Goal: Use online tool/utility

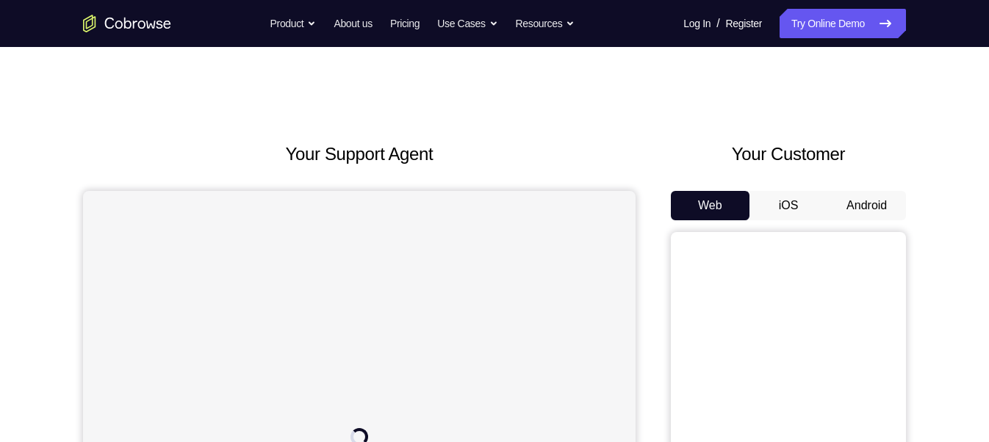
drag, startPoint x: 739, startPoint y: 11, endPoint x: 626, endPoint y: 110, distance: 150.5
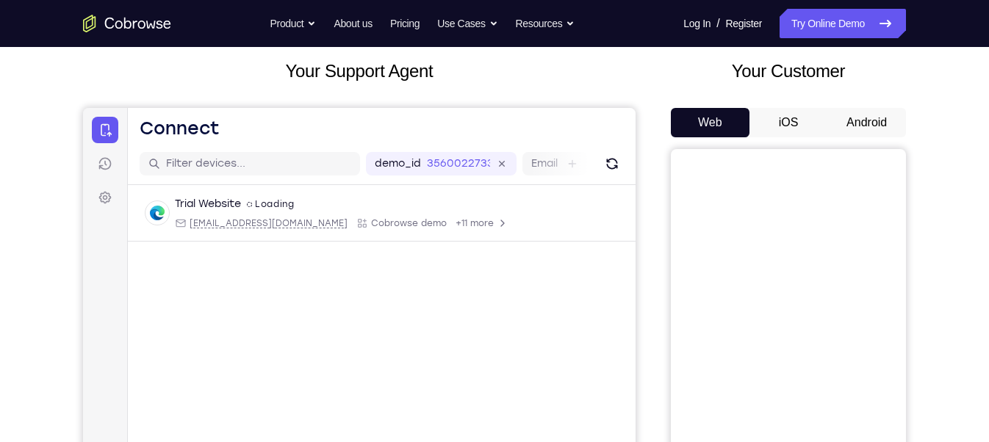
scroll to position [53, 0]
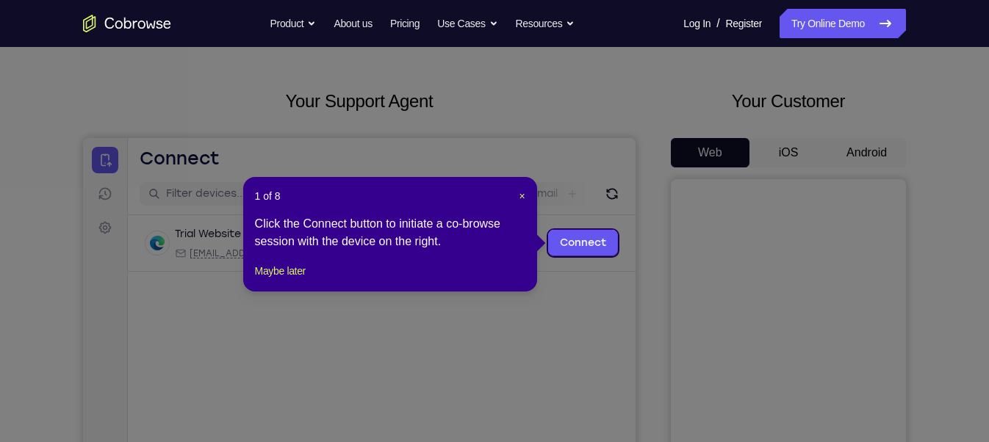
click at [523, 197] on span "×" at bounding box center [522, 196] width 6 height 12
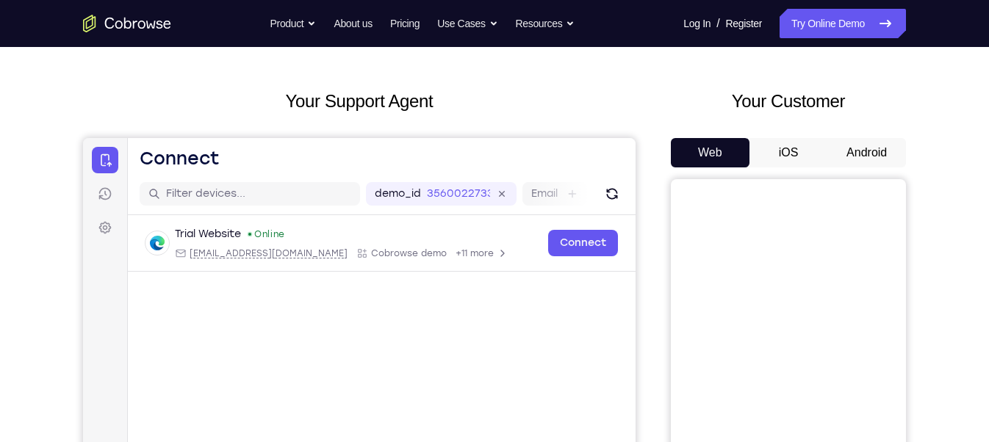
click at [863, 153] on button "Android" at bounding box center [867, 152] width 79 height 29
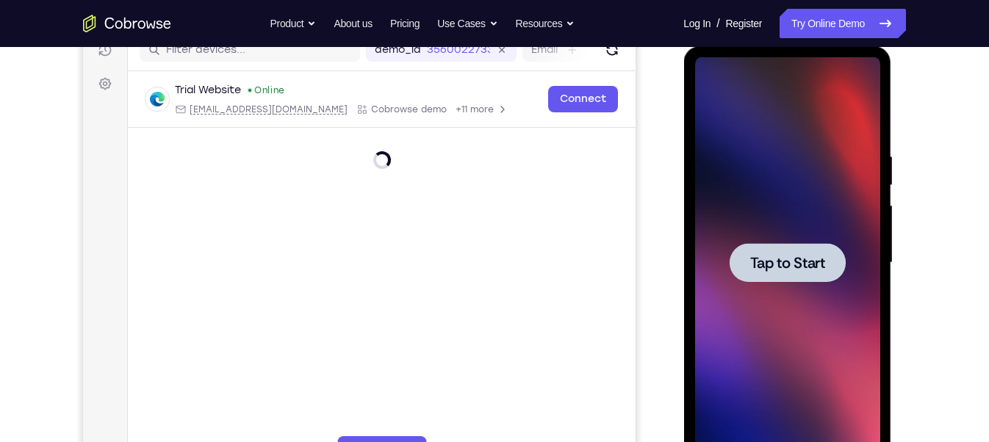
scroll to position [0, 0]
click at [772, 258] on span "Tap to Start" at bounding box center [787, 263] width 75 height 15
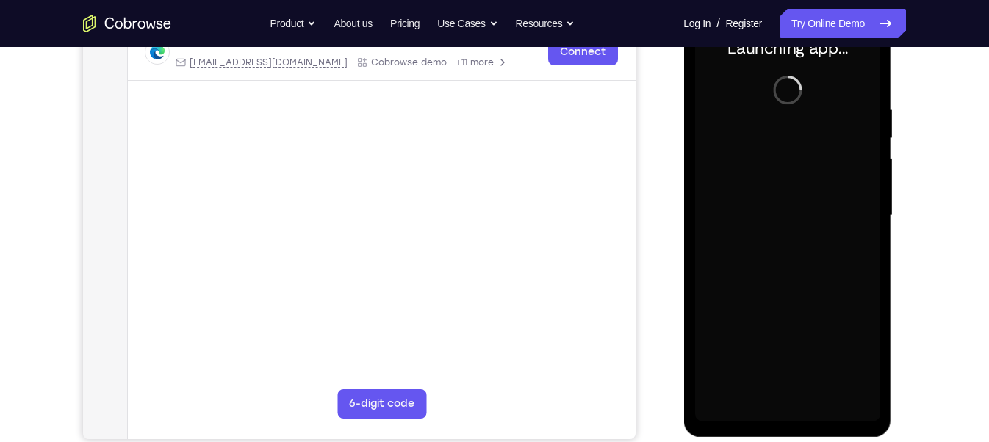
scroll to position [243, 0]
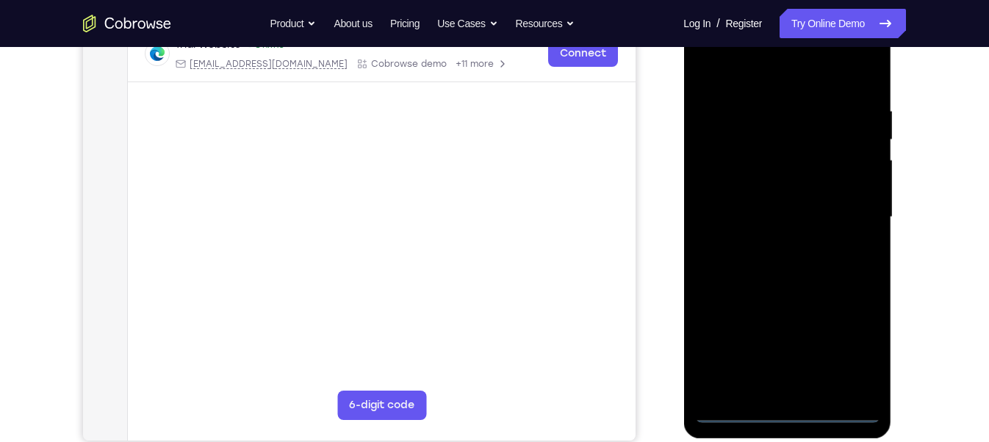
click at [786, 393] on div at bounding box center [787, 218] width 185 height 412
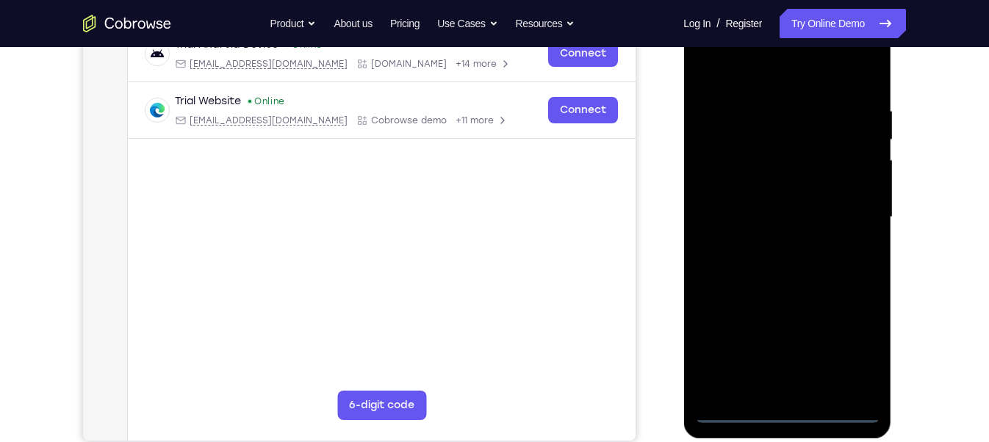
click at [861, 344] on div at bounding box center [787, 218] width 185 height 412
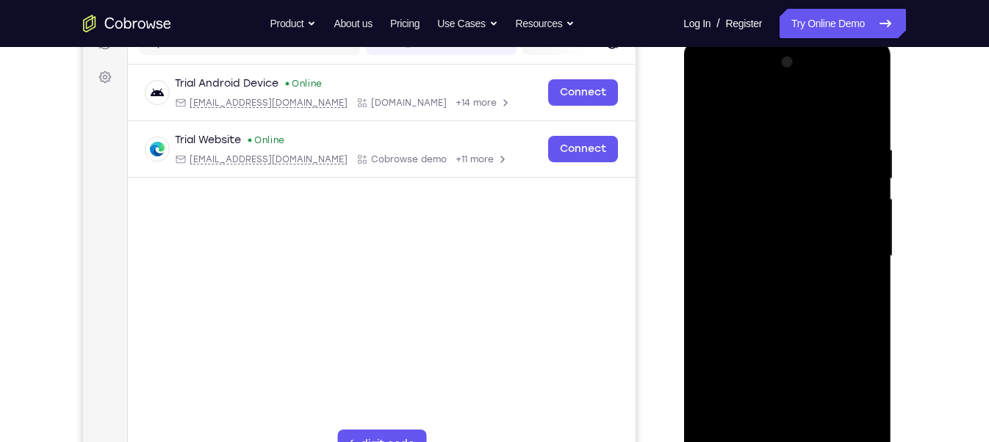
scroll to position [204, 0]
click at [706, 81] on div at bounding box center [787, 257] width 185 height 412
click at [860, 255] on div at bounding box center [787, 257] width 185 height 412
click at [768, 284] on div at bounding box center [787, 257] width 185 height 412
click at [745, 242] on div at bounding box center [787, 257] width 185 height 412
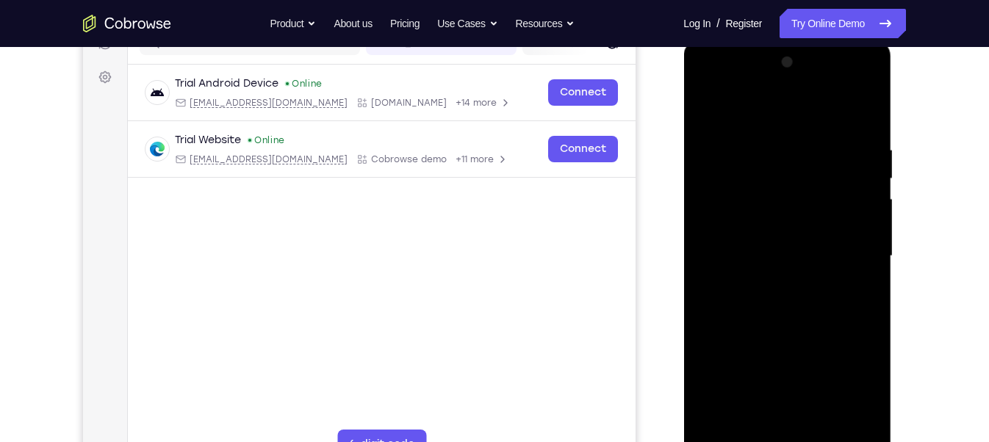
click at [717, 226] on div at bounding box center [787, 257] width 185 height 412
click at [733, 249] on div at bounding box center [787, 257] width 185 height 412
click at [728, 254] on div at bounding box center [787, 257] width 185 height 412
click at [770, 297] on div at bounding box center [787, 257] width 185 height 412
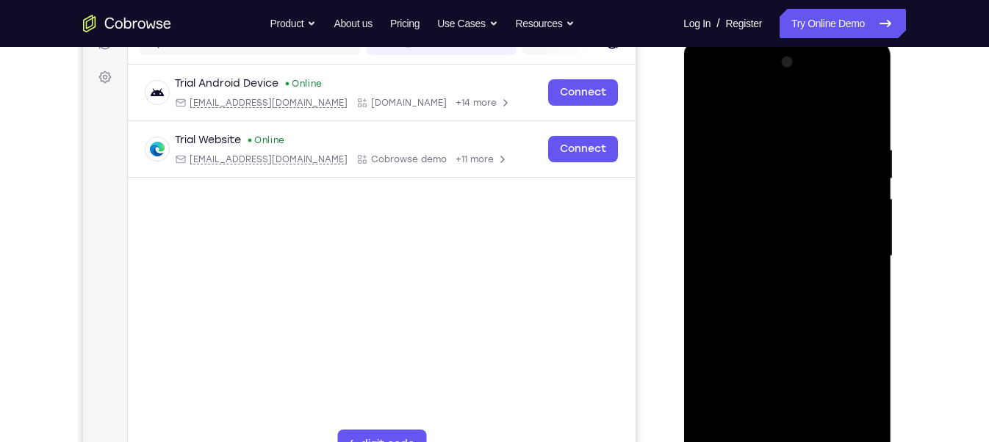
scroll to position [229, 0]
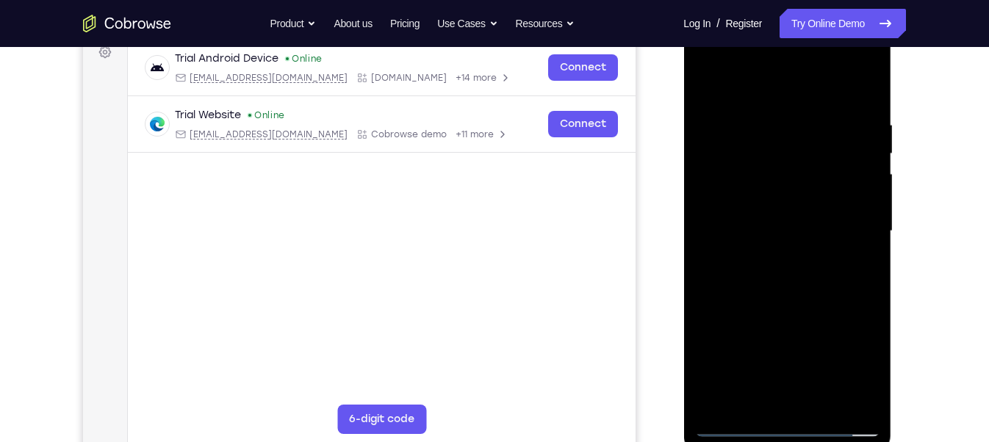
click at [726, 271] on div at bounding box center [787, 232] width 185 height 412
click at [867, 110] on div at bounding box center [787, 232] width 185 height 412
click at [854, 74] on div at bounding box center [787, 232] width 185 height 412
click at [870, 80] on div at bounding box center [787, 232] width 185 height 412
click at [825, 249] on div at bounding box center [787, 232] width 185 height 412
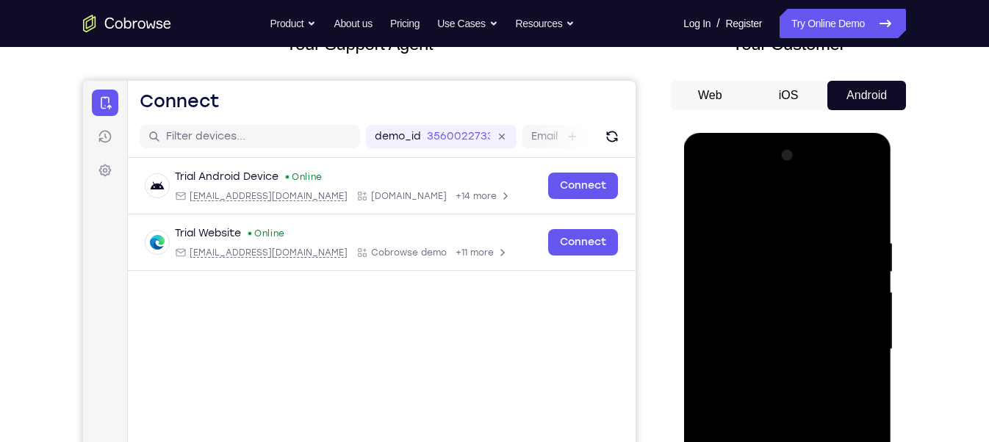
scroll to position [109, 0]
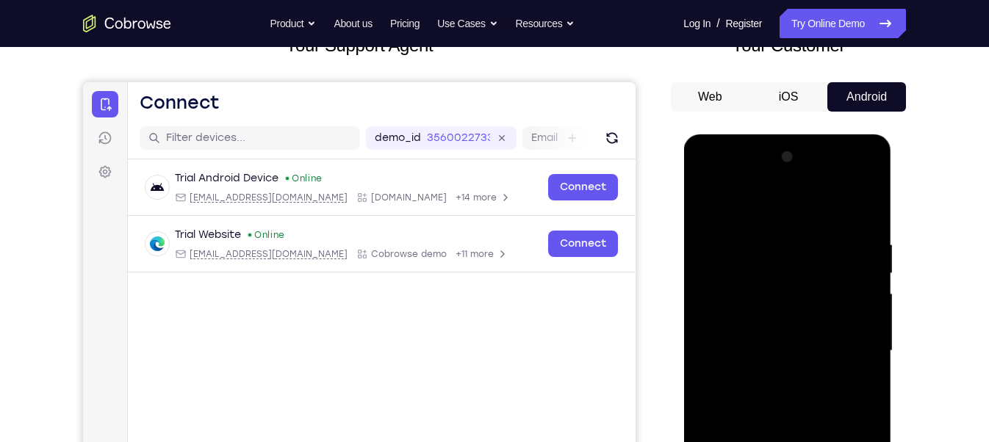
drag, startPoint x: 820, startPoint y: 349, endPoint x: 794, endPoint y: 330, distance: 32.0
click at [794, 330] on div at bounding box center [787, 352] width 185 height 412
drag, startPoint x: 803, startPoint y: 291, endPoint x: 792, endPoint y: 353, distance: 62.7
click at [792, 353] on div at bounding box center [787, 352] width 185 height 412
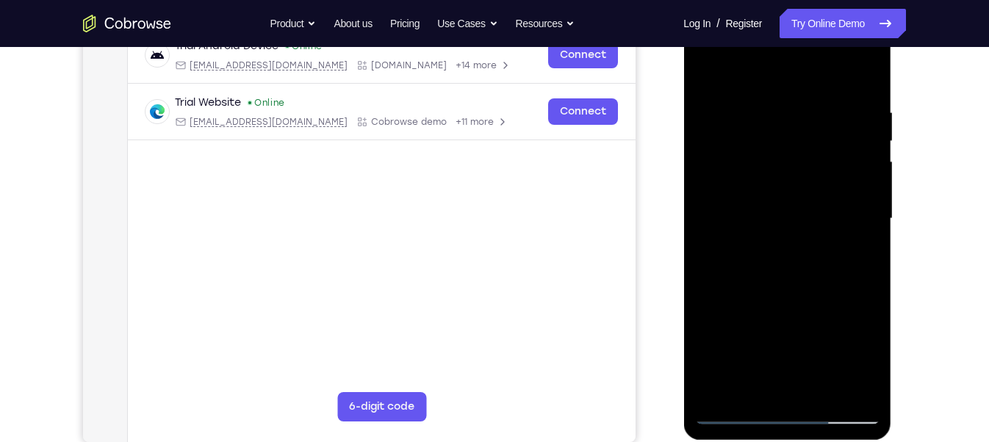
scroll to position [240, 0]
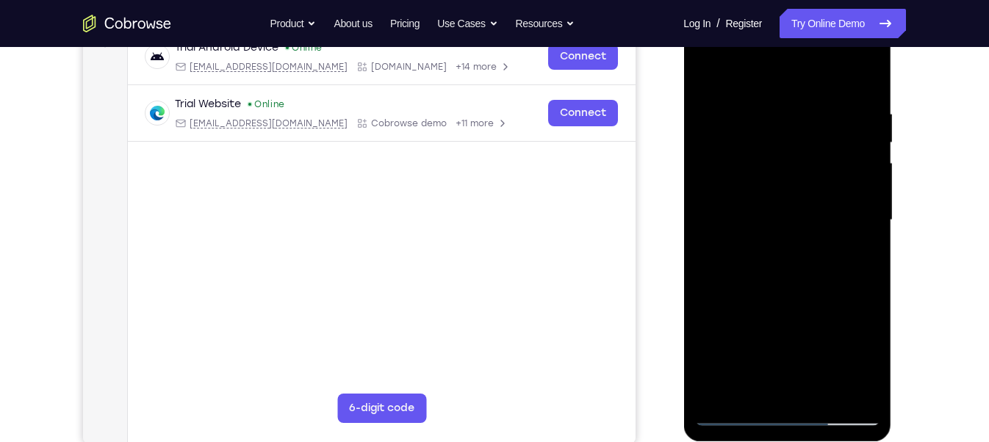
click at [711, 390] on div at bounding box center [787, 221] width 185 height 412
click at [767, 117] on div at bounding box center [787, 221] width 185 height 412
click at [864, 150] on div at bounding box center [787, 221] width 185 height 412
click at [707, 157] on div at bounding box center [787, 221] width 185 height 412
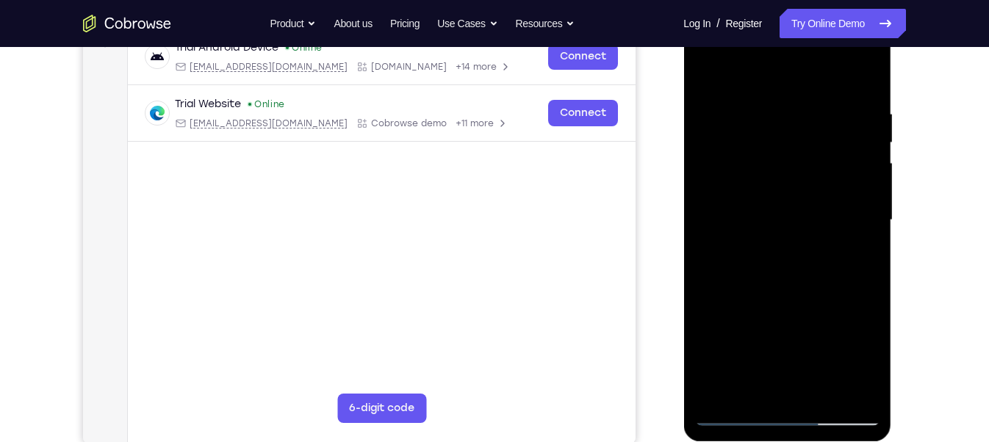
click at [707, 157] on div at bounding box center [787, 221] width 185 height 412
click at [861, 142] on div at bounding box center [787, 221] width 185 height 412
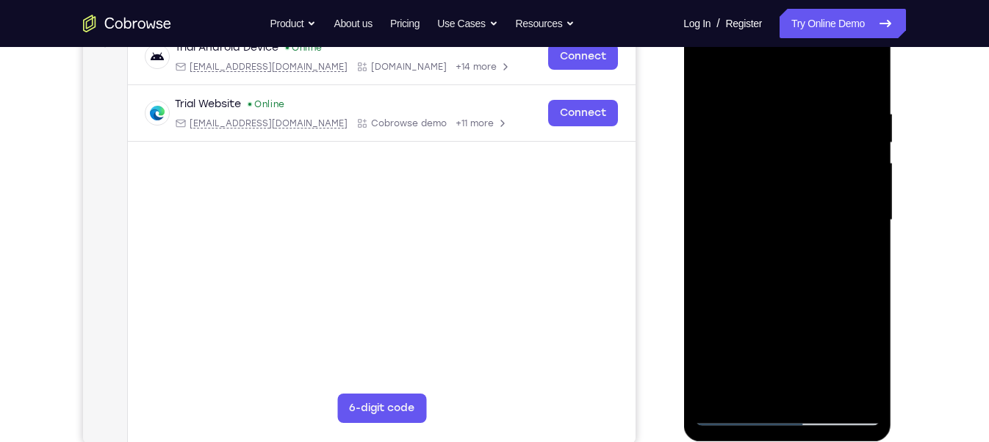
click at [861, 142] on div at bounding box center [787, 221] width 185 height 412
click at [860, 137] on div at bounding box center [787, 221] width 185 height 412
click at [858, 137] on div at bounding box center [787, 221] width 185 height 412
click at [853, 137] on div at bounding box center [787, 221] width 185 height 412
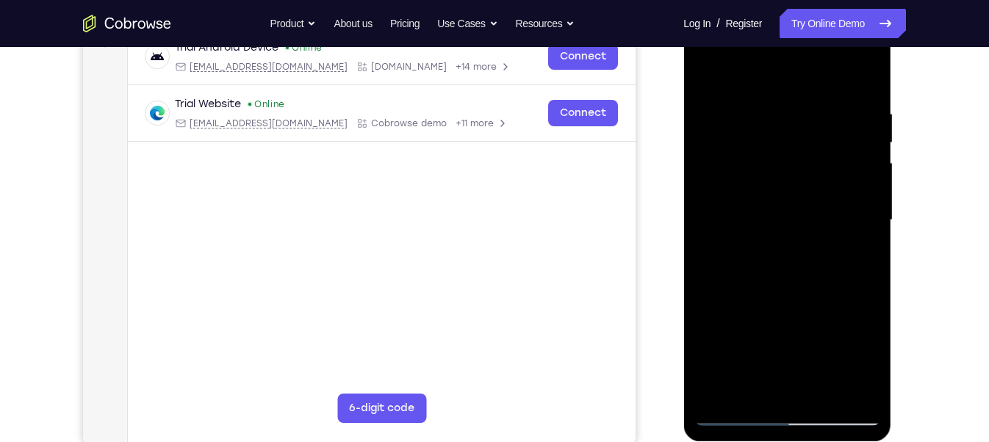
click at [853, 137] on div at bounding box center [787, 221] width 185 height 412
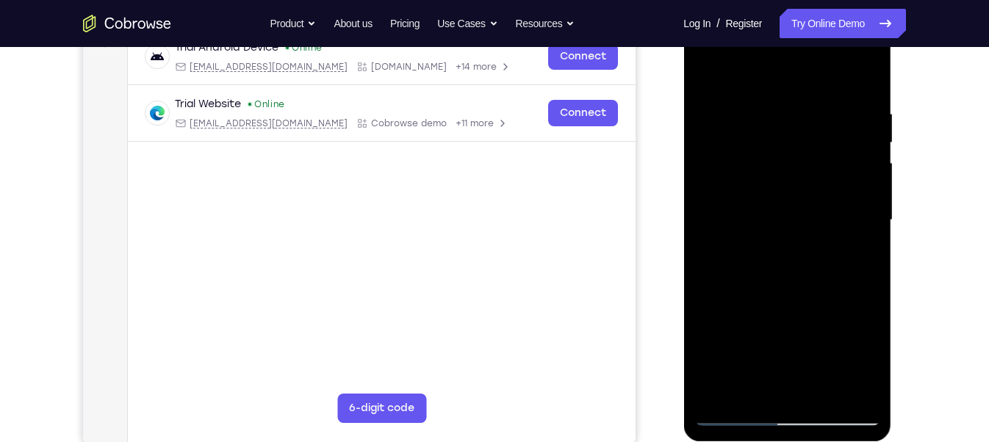
click at [872, 146] on div at bounding box center [787, 221] width 185 height 412
click at [865, 115] on div at bounding box center [787, 221] width 185 height 412
click at [867, 110] on div at bounding box center [787, 221] width 185 height 412
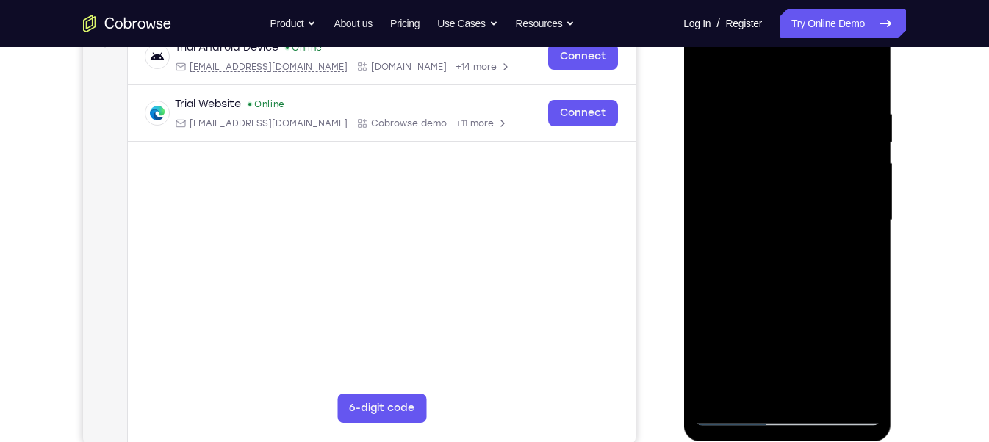
click at [865, 97] on div at bounding box center [787, 221] width 185 height 412
click at [862, 77] on div at bounding box center [787, 221] width 185 height 412
click at [861, 112] on div at bounding box center [787, 221] width 185 height 412
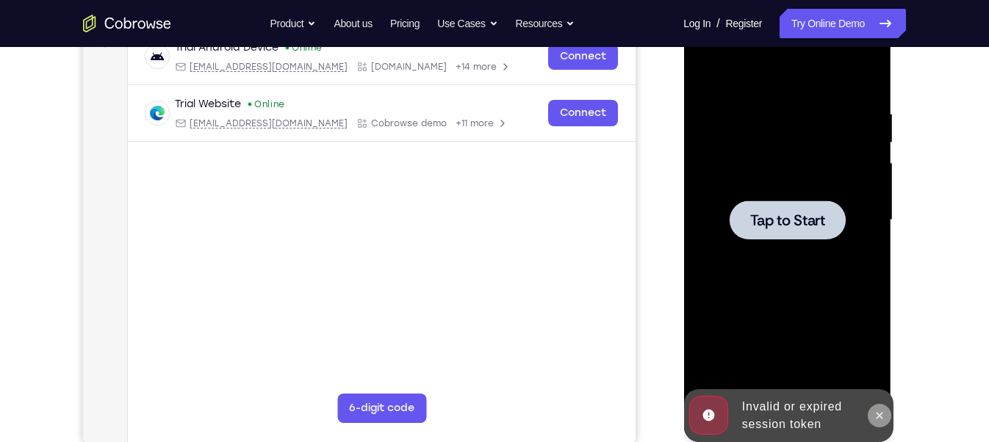
click at [869, 393] on button at bounding box center [879, 416] width 24 height 24
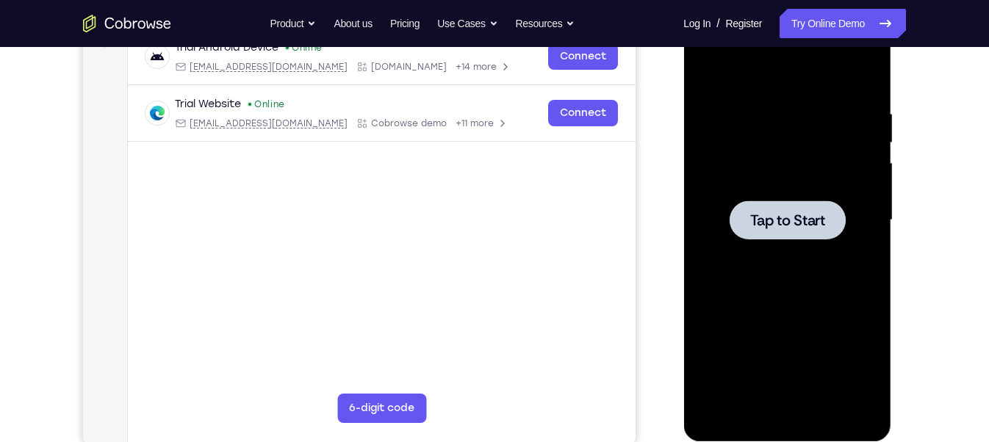
click at [772, 215] on span "Tap to Start" at bounding box center [787, 220] width 75 height 15
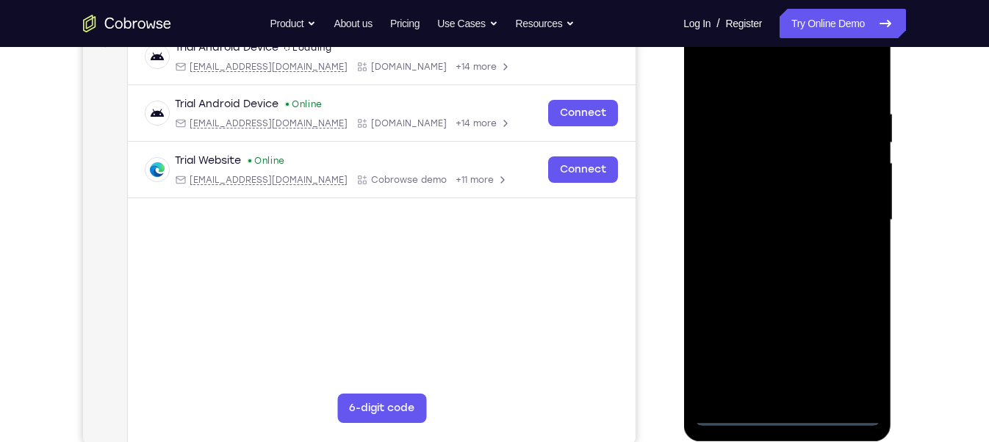
click at [789, 393] on div at bounding box center [787, 221] width 185 height 412
click at [862, 355] on div at bounding box center [787, 221] width 185 height 412
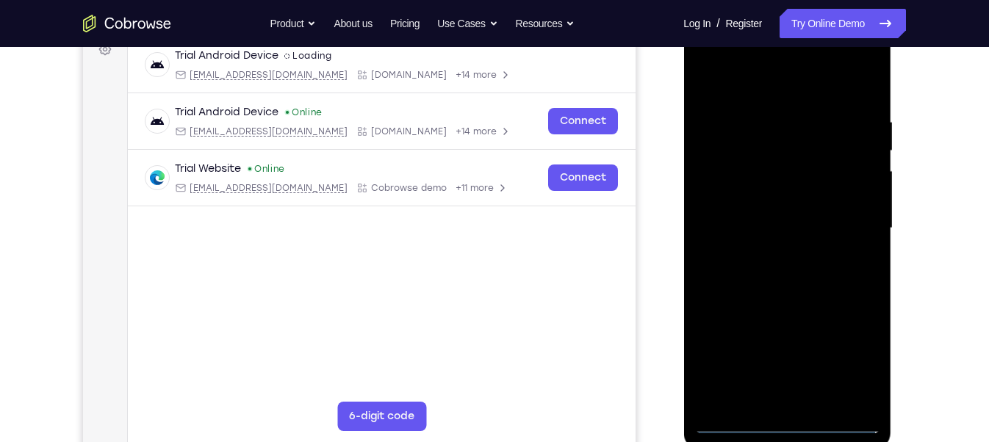
click at [700, 55] on div at bounding box center [787, 229] width 185 height 412
click at [727, 186] on div at bounding box center [787, 229] width 185 height 412
click at [742, 234] on div at bounding box center [787, 229] width 185 height 412
click at [726, 217] on div at bounding box center [787, 229] width 185 height 412
click at [726, 240] on div at bounding box center [787, 229] width 185 height 412
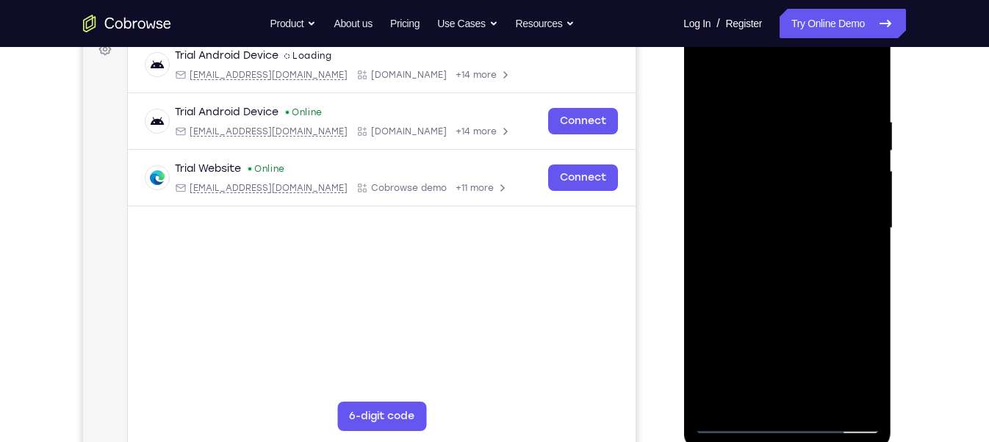
click at [792, 302] on div at bounding box center [787, 229] width 185 height 412
click at [746, 195] on div at bounding box center [787, 229] width 185 height 412
drag, startPoint x: 791, startPoint y: 285, endPoint x: 803, endPoint y: 176, distance: 110.2
click at [803, 176] on div at bounding box center [787, 229] width 185 height 412
click at [774, 393] on div at bounding box center [787, 229] width 185 height 412
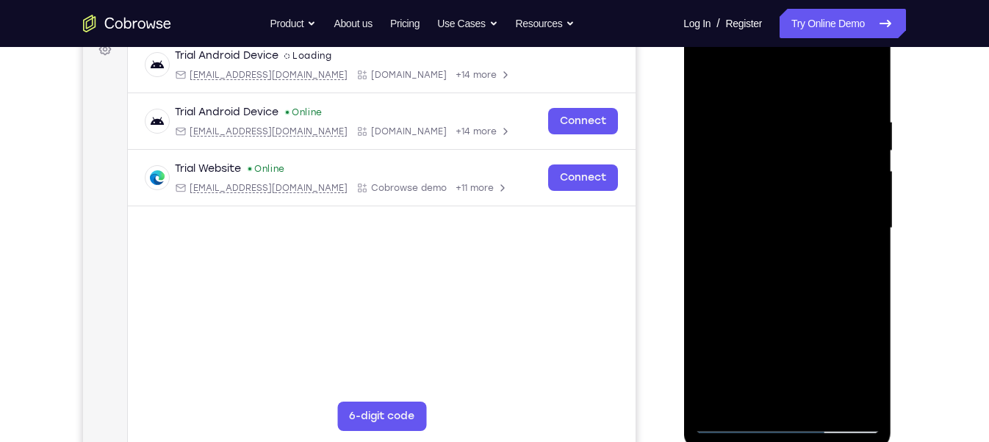
click at [763, 207] on div at bounding box center [787, 229] width 185 height 412
click at [766, 270] on div at bounding box center [787, 229] width 185 height 412
click at [804, 309] on div at bounding box center [787, 229] width 185 height 412
click at [722, 112] on div at bounding box center [787, 229] width 185 height 412
click at [796, 200] on div at bounding box center [787, 229] width 185 height 412
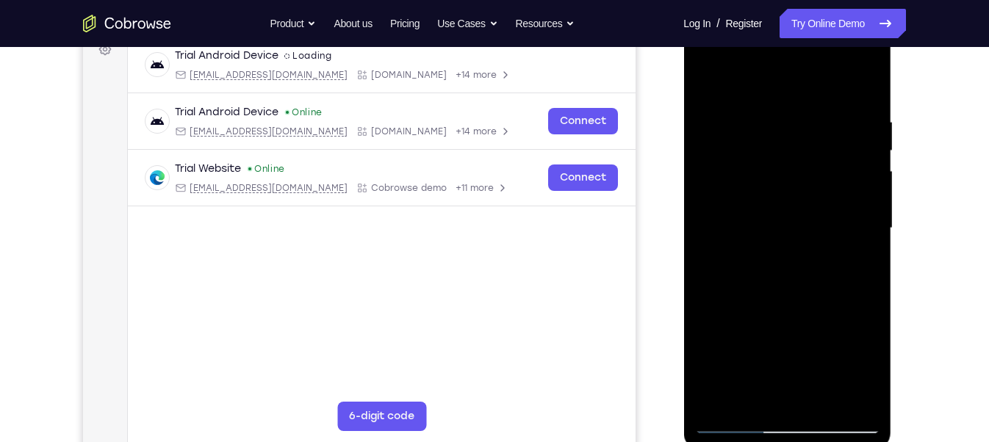
click at [704, 80] on div at bounding box center [787, 229] width 185 height 412
click at [835, 98] on div at bounding box center [787, 229] width 185 height 412
click at [764, 265] on div at bounding box center [787, 229] width 185 height 412
click at [856, 97] on div at bounding box center [787, 229] width 185 height 412
click at [704, 76] on div at bounding box center [787, 229] width 185 height 412
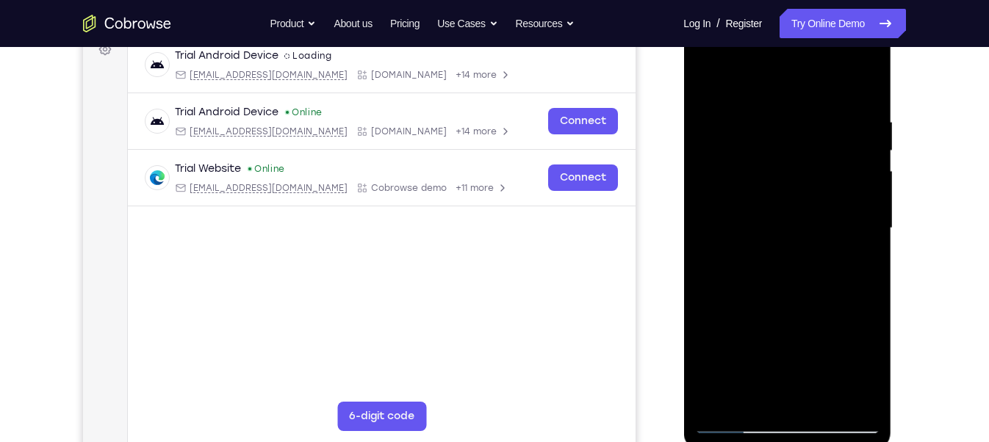
click at [704, 76] on div at bounding box center [787, 229] width 185 height 412
click at [755, 365] on div at bounding box center [787, 229] width 185 height 412
click at [794, 244] on div at bounding box center [787, 229] width 185 height 412
click at [706, 75] on div at bounding box center [787, 229] width 185 height 412
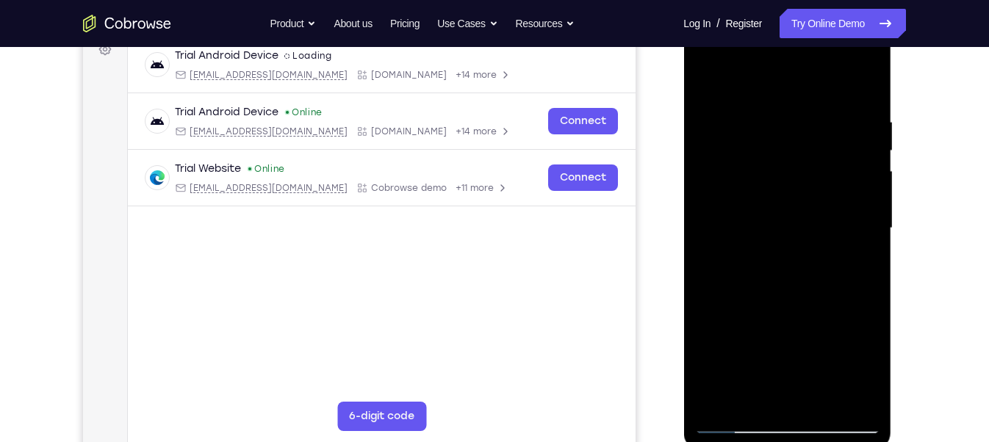
drag, startPoint x: 769, startPoint y: 287, endPoint x: 788, endPoint y: 173, distance: 115.5
click at [788, 173] on div at bounding box center [787, 229] width 185 height 412
drag, startPoint x: 811, startPoint y: 313, endPoint x: 786, endPoint y: 484, distance: 173.1
click at [786, 393] on html "Online web based iOS Simulators and Android Emulators. Run iPhone, iPad, Mobile…" at bounding box center [788, 232] width 209 height 441
click at [711, 78] on div at bounding box center [787, 229] width 185 height 412
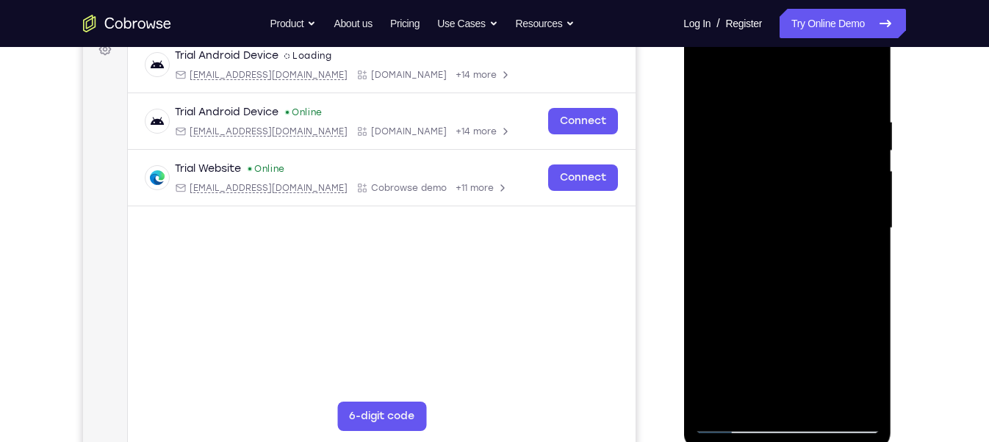
click at [711, 78] on div at bounding box center [787, 229] width 185 height 412
click at [711, 93] on div at bounding box center [787, 229] width 185 height 412
click at [778, 332] on div at bounding box center [787, 229] width 185 height 412
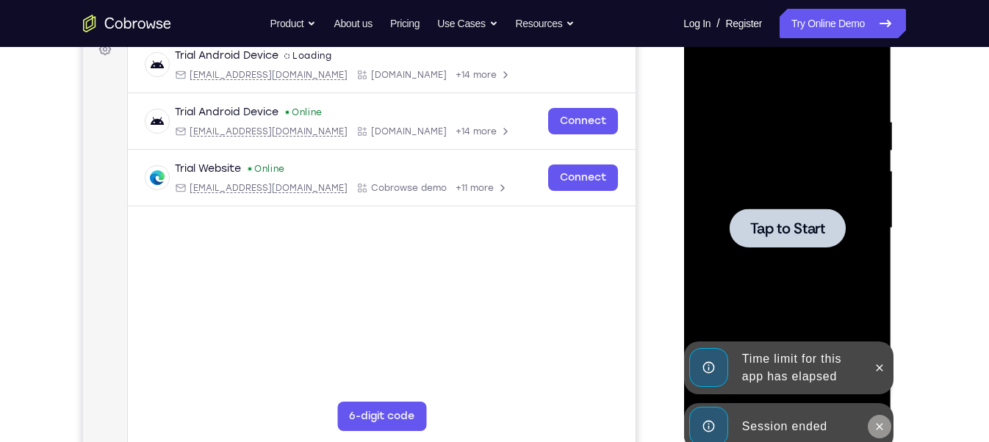
click at [881, 393] on icon at bounding box center [879, 427] width 12 height 12
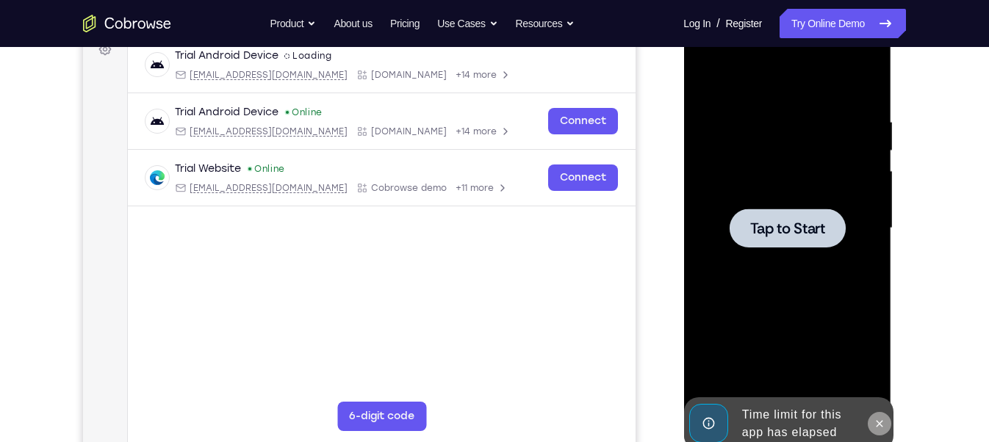
click at [879, 393] on button at bounding box center [879, 424] width 24 height 24
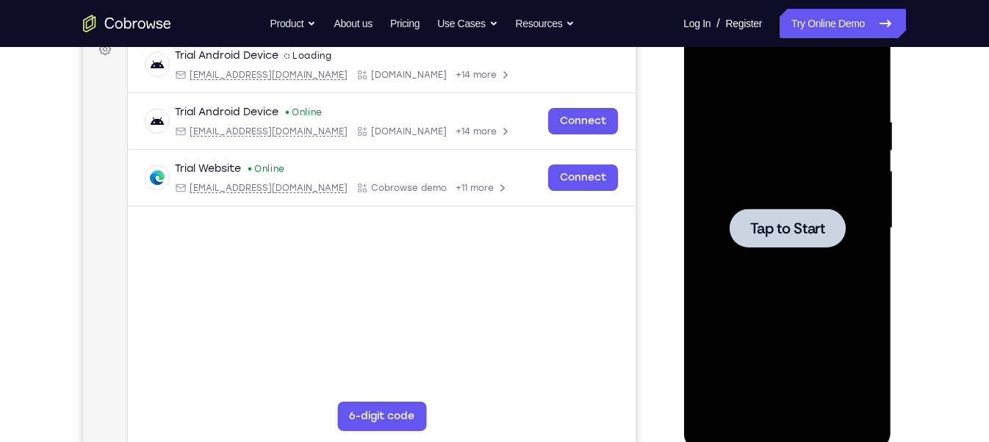
click at [737, 230] on div at bounding box center [787, 228] width 116 height 39
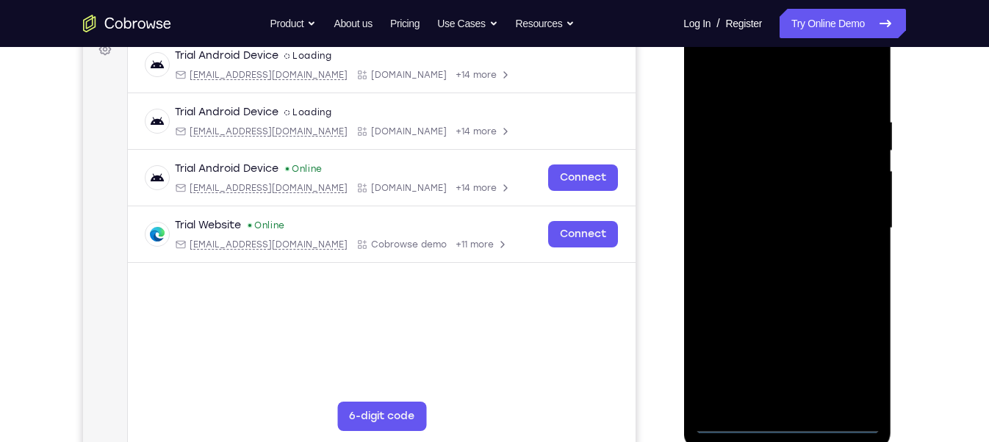
click at [789, 393] on div at bounding box center [787, 229] width 185 height 412
click at [844, 361] on div at bounding box center [787, 229] width 185 height 412
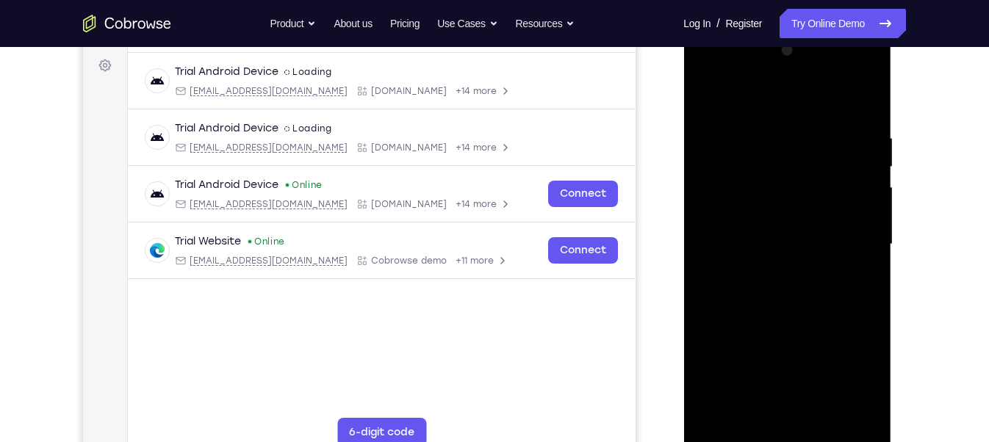
scroll to position [215, 0]
click at [709, 73] on div at bounding box center [787, 246] width 185 height 412
click at [728, 210] on div at bounding box center [787, 246] width 185 height 412
click at [767, 259] on div at bounding box center [787, 246] width 185 height 412
click at [725, 231] on div at bounding box center [787, 246] width 185 height 412
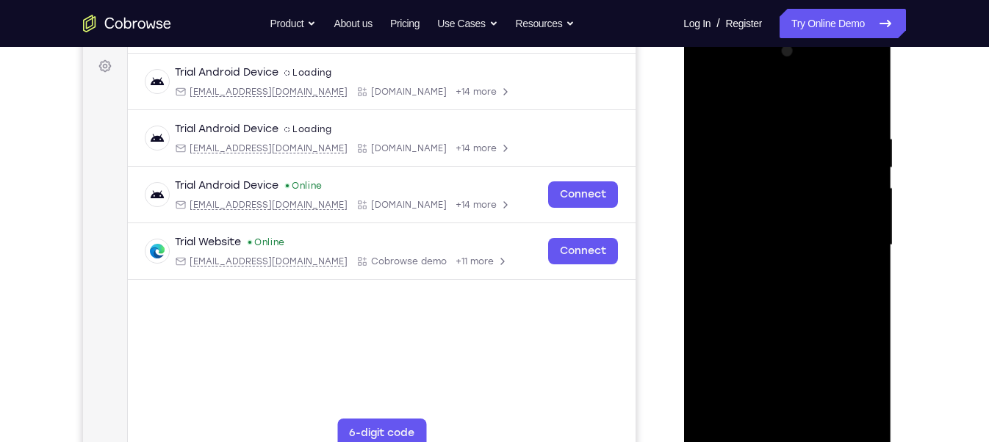
click at [725, 261] on div at bounding box center [787, 246] width 185 height 412
click at [743, 269] on div at bounding box center [787, 246] width 185 height 412
click at [860, 229] on div at bounding box center [787, 246] width 185 height 412
click at [795, 259] on div at bounding box center [787, 246] width 185 height 412
click at [776, 268] on div at bounding box center [787, 246] width 185 height 412
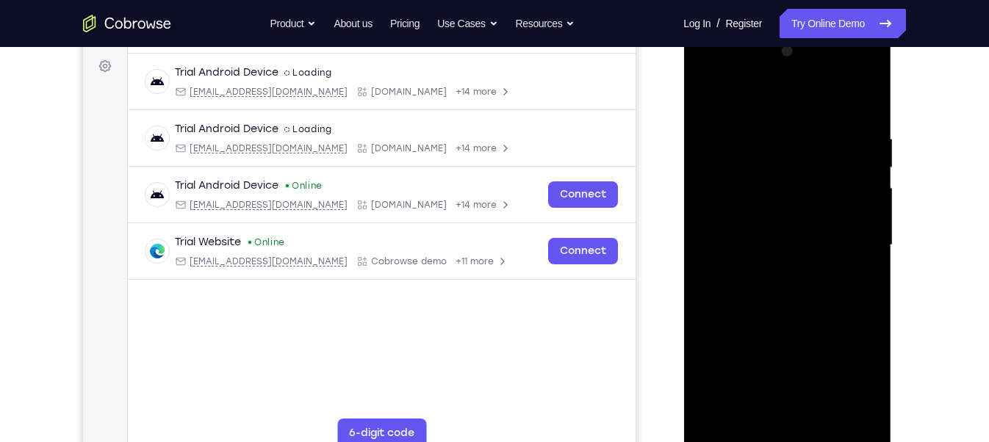
click at [792, 194] on div at bounding box center [787, 246] width 185 height 412
click at [786, 201] on div at bounding box center [787, 246] width 185 height 412
click at [752, 259] on div at bounding box center [787, 246] width 185 height 412
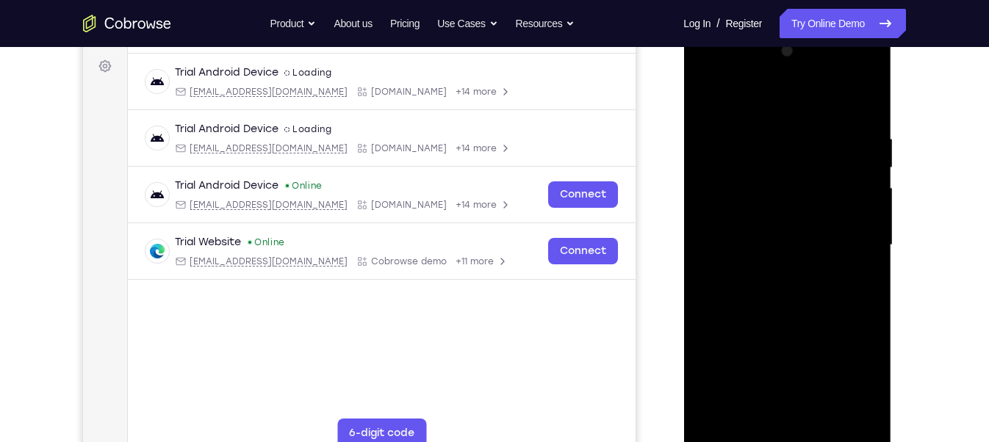
click at [725, 320] on div at bounding box center [787, 246] width 185 height 412
click at [728, 339] on div at bounding box center [787, 246] width 185 height 412
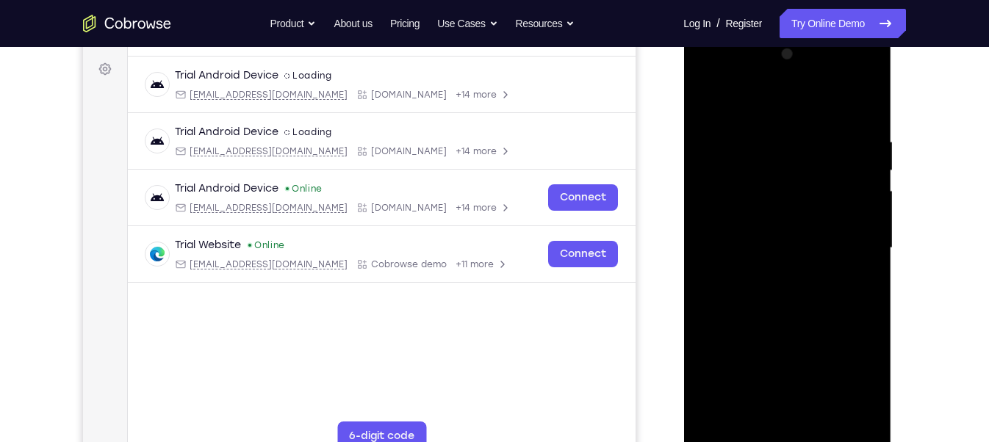
scroll to position [212, 0]
click at [764, 315] on div at bounding box center [787, 249] width 185 height 412
click at [780, 222] on div at bounding box center [787, 249] width 185 height 412
drag, startPoint x: 785, startPoint y: 321, endPoint x: 788, endPoint y: 225, distance: 96.3
drag, startPoint x: 788, startPoint y: 225, endPoint x: 850, endPoint y: 417, distance: 201.5
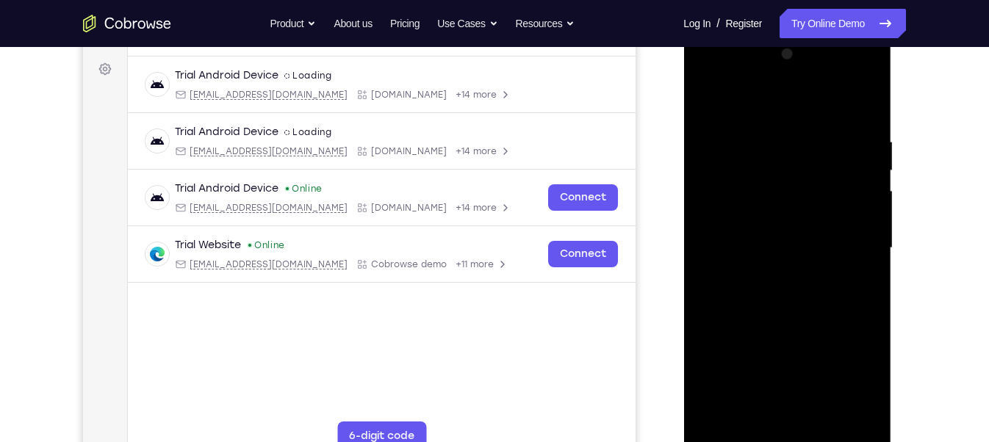
click at [850, 393] on div at bounding box center [787, 249] width 185 height 412
click at [856, 103] on div at bounding box center [787, 249] width 185 height 412
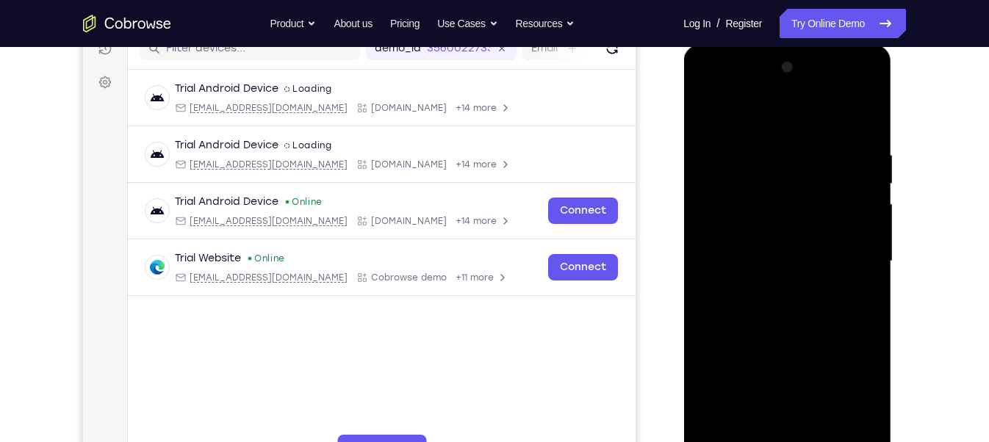
scroll to position [200, 0]
click at [775, 243] on div at bounding box center [787, 260] width 185 height 412
click at [786, 294] on div at bounding box center [787, 260] width 185 height 412
drag, startPoint x: 810, startPoint y: 301, endPoint x: 819, endPoint y: 138, distance: 162.7
click at [819, 138] on div at bounding box center [787, 260] width 185 height 412
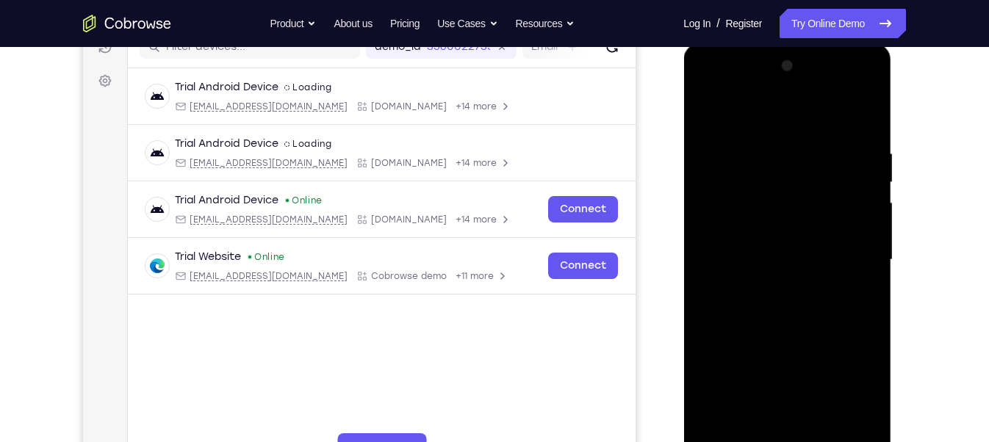
click at [714, 153] on div at bounding box center [787, 260] width 185 height 412
click at [847, 287] on div at bounding box center [787, 260] width 185 height 412
click at [868, 266] on div at bounding box center [787, 260] width 185 height 412
click at [704, 112] on div at bounding box center [787, 260] width 185 height 412
